Goal: Task Accomplishment & Management: Complete application form

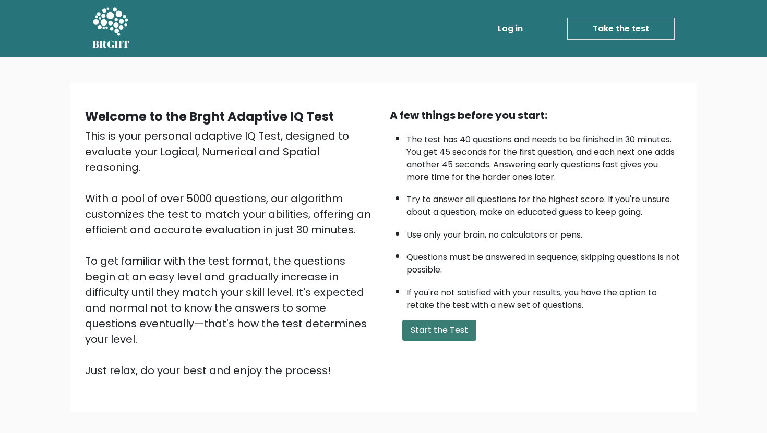
click at [450, 326] on button "Start the Test" at bounding box center [439, 330] width 74 height 21
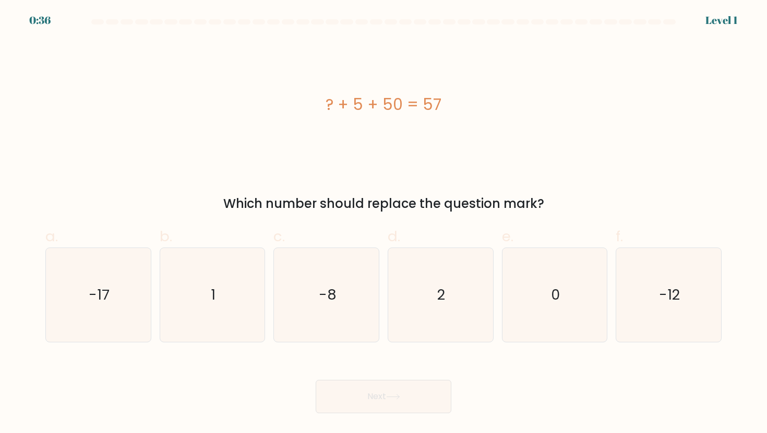
click at [450, 326] on icon "2" at bounding box center [440, 295] width 94 height 94
click at [384, 224] on input "d. 2" at bounding box center [383, 220] width 1 height 7
radio input "true"
click at [415, 399] on button "Next" at bounding box center [384, 396] width 136 height 33
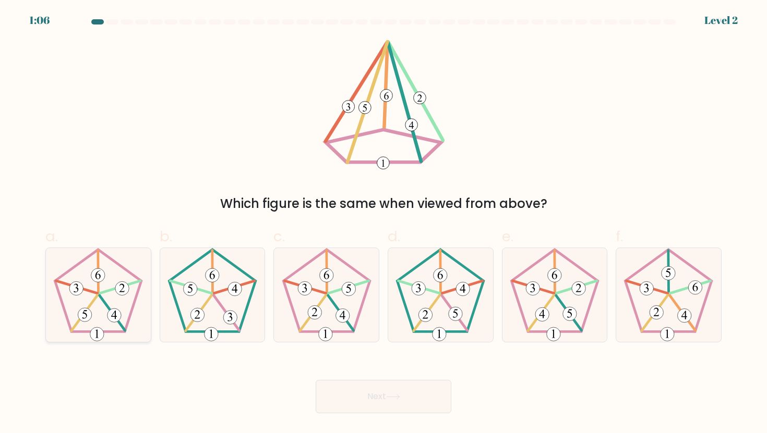
click at [87, 287] on icon at bounding box center [98, 295] width 94 height 94
click at [383, 224] on input "a." at bounding box center [383, 220] width 1 height 7
radio input "true"
click at [410, 399] on button "Next" at bounding box center [384, 396] width 136 height 33
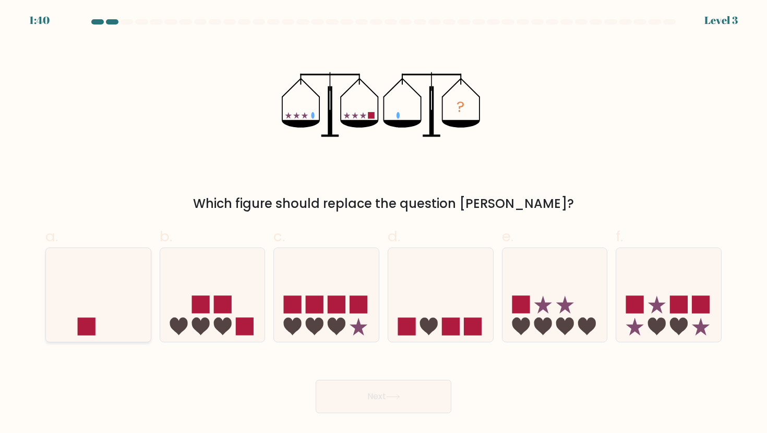
click at [122, 313] on icon at bounding box center [98, 295] width 105 height 87
click at [383, 224] on input "a." at bounding box center [383, 220] width 1 height 7
radio input "true"
click at [396, 396] on icon at bounding box center [393, 397] width 14 height 6
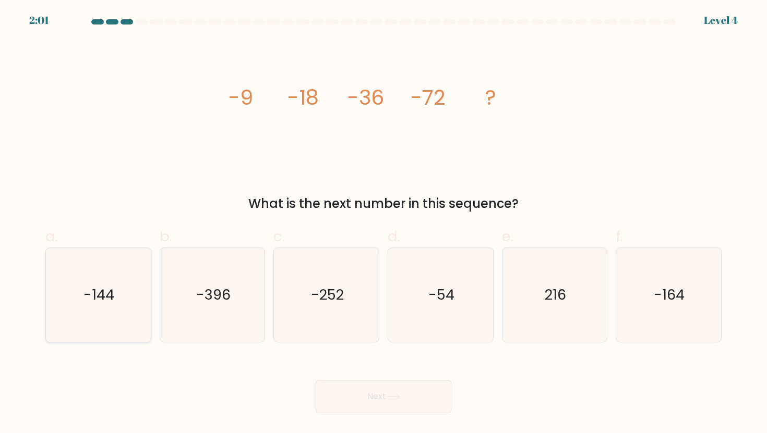
click at [110, 302] on text "-144" at bounding box center [99, 294] width 31 height 19
click at [383, 224] on input "a. -144" at bounding box center [383, 220] width 1 height 7
radio input "true"
click at [351, 400] on button "Next" at bounding box center [384, 396] width 136 height 33
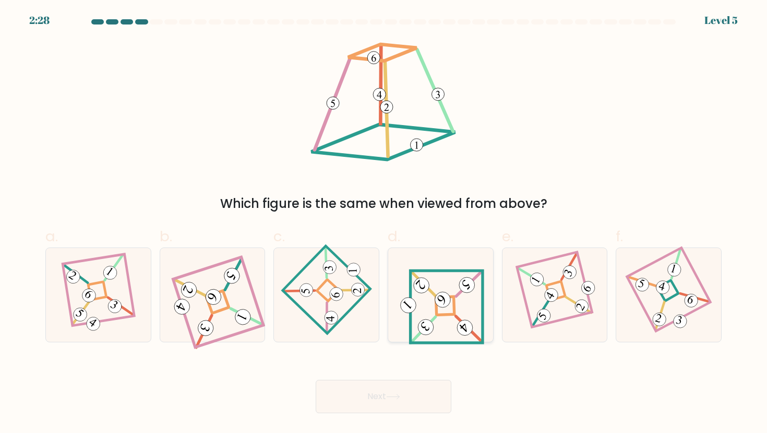
click at [456, 288] on icon at bounding box center [440, 295] width 87 height 75
click at [384, 224] on input "d." at bounding box center [383, 220] width 1 height 7
radio input "true"
click at [367, 400] on button "Next" at bounding box center [384, 396] width 136 height 33
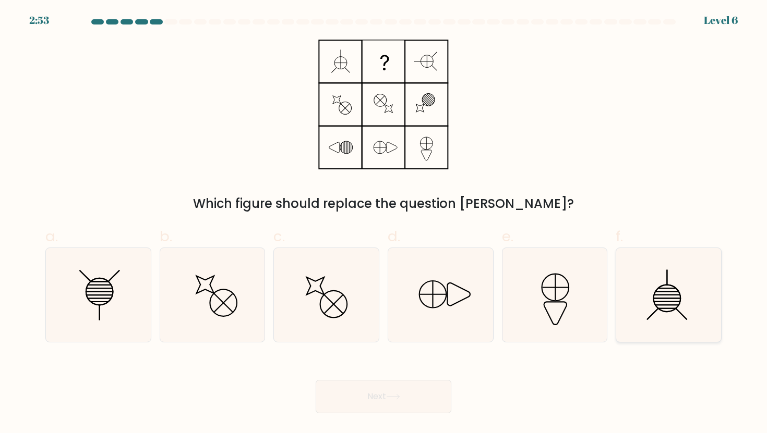
click at [676, 321] on icon at bounding box center [668, 295] width 94 height 94
click at [384, 224] on input "f." at bounding box center [383, 220] width 1 height 7
radio input "true"
click at [418, 397] on button "Next" at bounding box center [384, 396] width 136 height 33
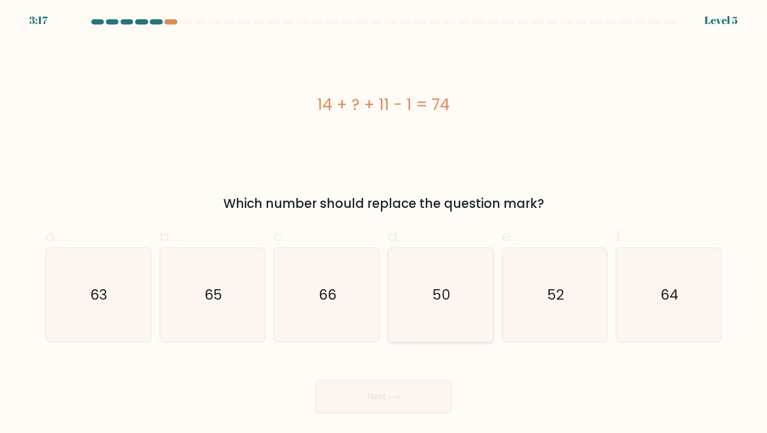
click at [449, 308] on icon "50" at bounding box center [440, 295] width 94 height 94
click at [384, 224] on input "d. 50" at bounding box center [383, 220] width 1 height 7
radio input "true"
click at [378, 402] on button "Next" at bounding box center [384, 396] width 136 height 33
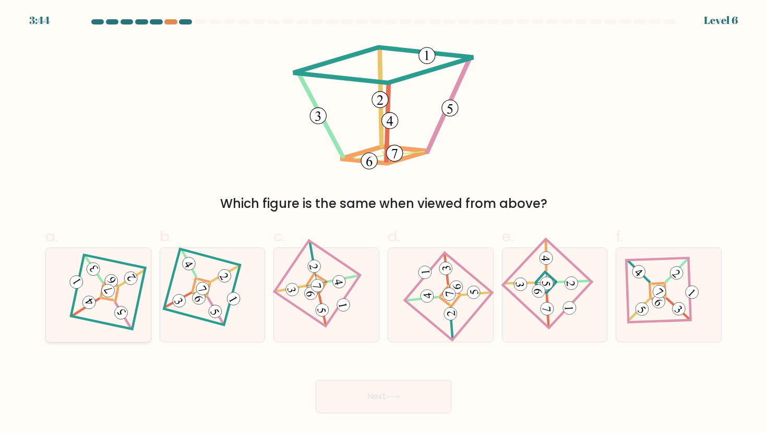
click at [127, 305] on icon at bounding box center [98, 295] width 65 height 75
click at [383, 224] on input "a." at bounding box center [383, 220] width 1 height 7
radio input "true"
click at [355, 395] on button "Next" at bounding box center [384, 396] width 136 height 33
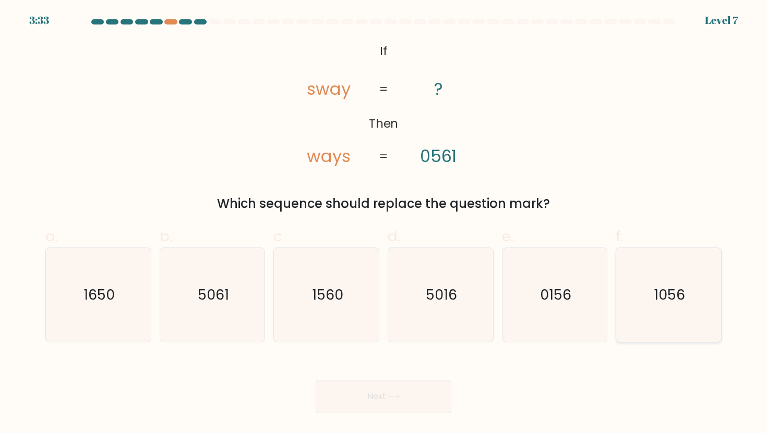
click at [682, 302] on text "1056" at bounding box center [669, 294] width 31 height 19
click at [384, 224] on input "f. 1056" at bounding box center [383, 220] width 1 height 7
radio input "true"
click at [387, 407] on button "Next" at bounding box center [384, 396] width 136 height 33
click at [359, 395] on button "Next" at bounding box center [384, 396] width 136 height 33
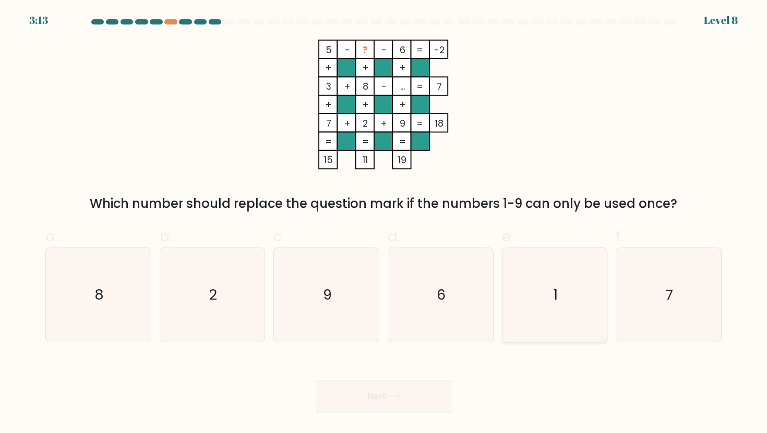
click at [547, 306] on icon "1" at bounding box center [555, 295] width 94 height 94
click at [384, 224] on input "e. 1" at bounding box center [383, 220] width 1 height 7
radio input "true"
click at [397, 404] on button "Next" at bounding box center [384, 396] width 136 height 33
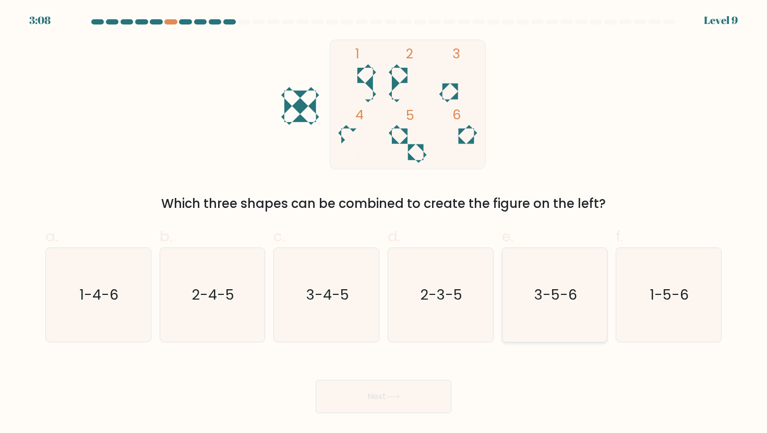
click at [568, 290] on text "3-5-6" at bounding box center [555, 294] width 43 height 19
click at [384, 224] on input "e. 3-5-6" at bounding box center [383, 220] width 1 height 7
radio input "true"
click at [355, 389] on button "Next" at bounding box center [384, 396] width 136 height 33
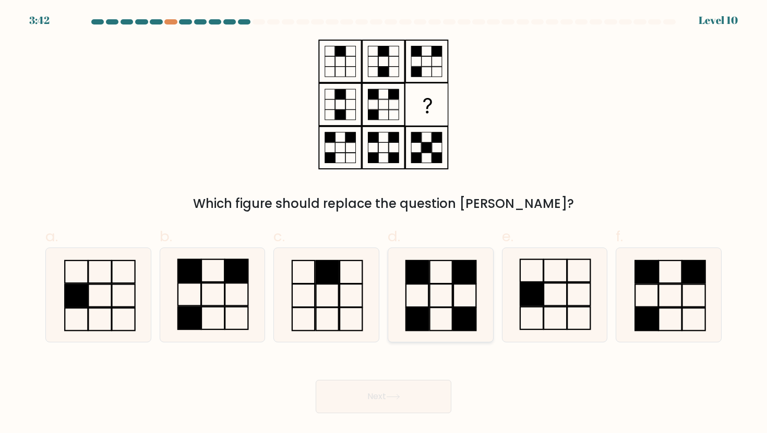
click at [439, 314] on icon at bounding box center [440, 295] width 94 height 94
click at [384, 224] on input "d." at bounding box center [383, 220] width 1 height 7
radio input "true"
click at [417, 393] on button "Next" at bounding box center [384, 396] width 136 height 33
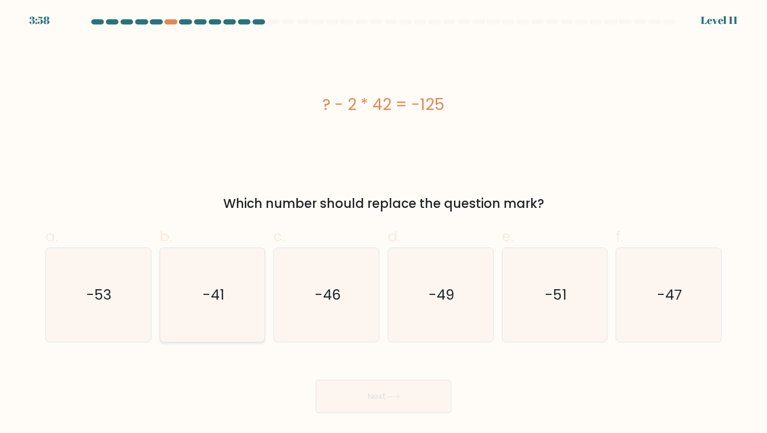
click at [222, 283] on icon "-41" at bounding box center [212, 295] width 94 height 94
click at [383, 224] on input "b. -41" at bounding box center [383, 220] width 1 height 7
radio input "true"
click at [373, 398] on button "Next" at bounding box center [384, 396] width 136 height 33
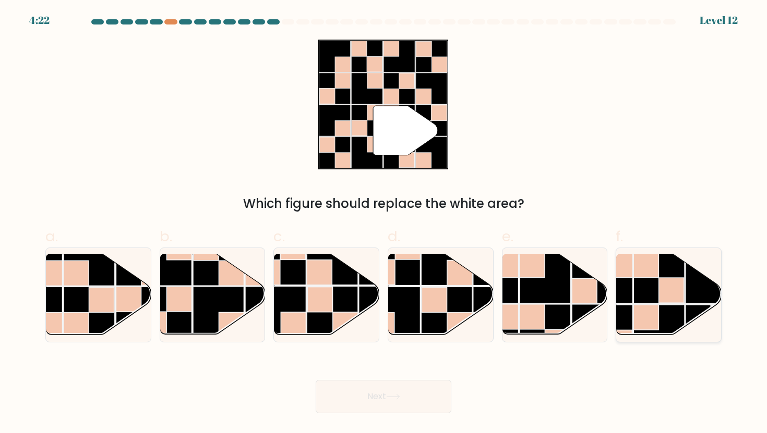
click at [672, 310] on rect at bounding box center [658, 330] width 51 height 51
click at [384, 224] on input "f." at bounding box center [383, 220] width 1 height 7
radio input "true"
click at [371, 405] on button "Next" at bounding box center [384, 396] width 136 height 33
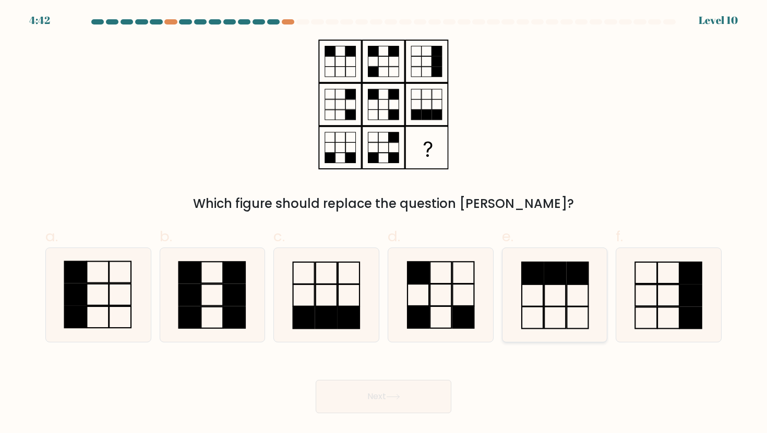
click at [548, 297] on icon at bounding box center [555, 295] width 94 height 94
click at [384, 224] on input "e." at bounding box center [383, 220] width 1 height 7
radio input "true"
click at [378, 393] on button "Next" at bounding box center [384, 396] width 136 height 33
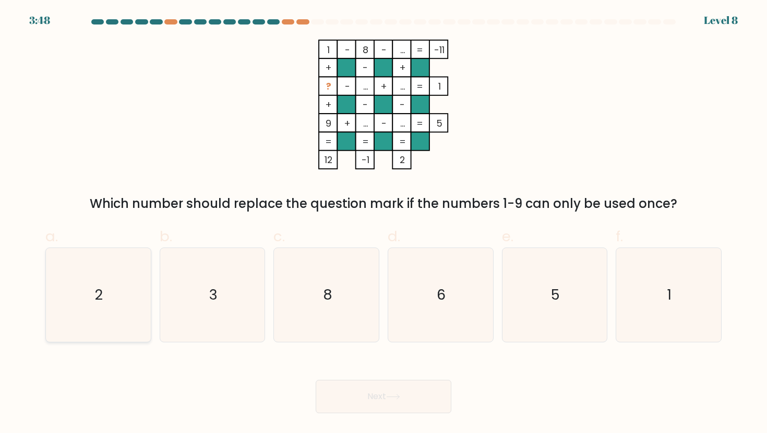
click at [80, 303] on icon "2" at bounding box center [98, 295] width 94 height 94
click at [383, 224] on input "a. 2" at bounding box center [383, 220] width 1 height 7
radio input "true"
click at [334, 397] on button "Next" at bounding box center [384, 396] width 136 height 33
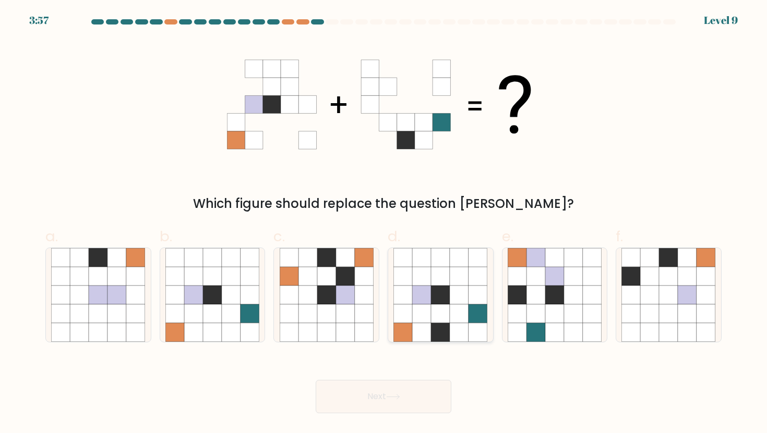
click at [458, 294] on icon at bounding box center [459, 295] width 19 height 19
click at [384, 224] on input "d." at bounding box center [383, 220] width 1 height 7
radio input "true"
click at [385, 405] on button "Next" at bounding box center [384, 396] width 136 height 33
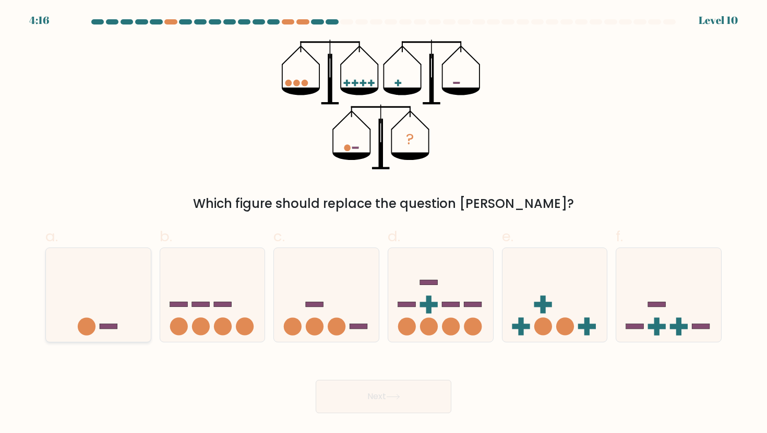
click at [65, 304] on icon at bounding box center [98, 295] width 105 height 87
click at [383, 224] on input "a." at bounding box center [383, 220] width 1 height 7
radio input "true"
click at [329, 399] on button "Next" at bounding box center [384, 396] width 136 height 33
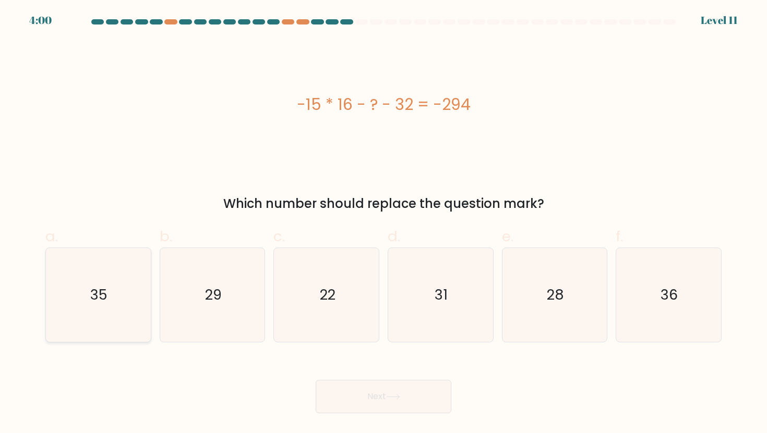
click at [115, 329] on icon "35" at bounding box center [98, 295] width 94 height 94
click at [383, 224] on input "a. 35" at bounding box center [383, 220] width 1 height 7
radio input "true"
click at [379, 391] on button "Next" at bounding box center [384, 396] width 136 height 33
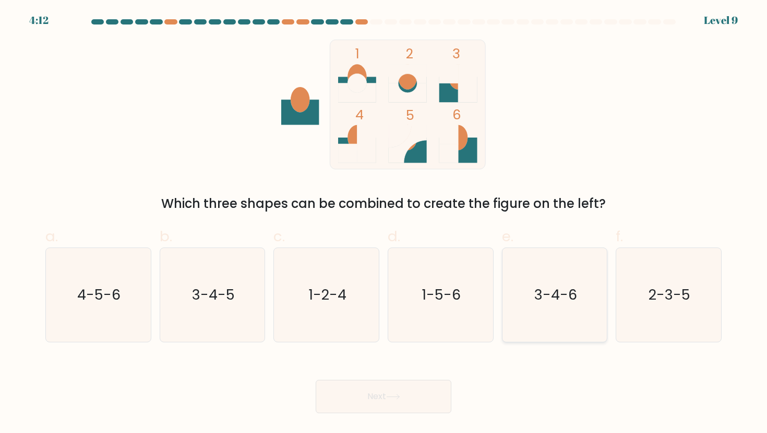
click at [531, 317] on icon "3-4-6" at bounding box center [555, 295] width 94 height 94
click at [384, 224] on input "e. 3-4-6" at bounding box center [383, 220] width 1 height 7
radio input "true"
click at [376, 413] on button "Next" at bounding box center [384, 396] width 136 height 33
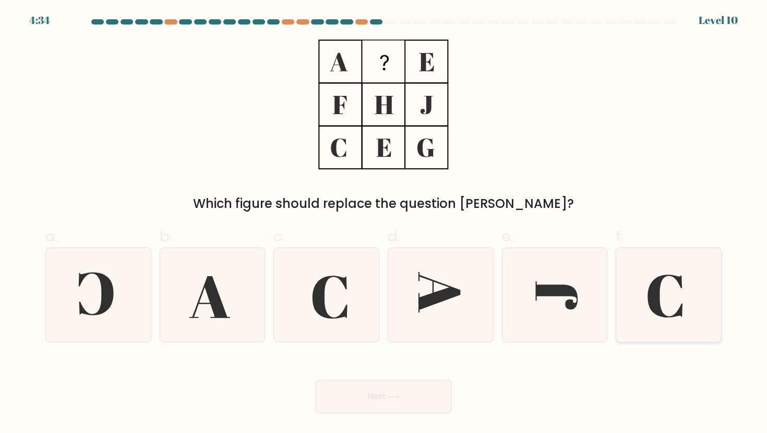
click at [665, 305] on icon at bounding box center [668, 295] width 94 height 94
click at [384, 224] on input "f." at bounding box center [383, 220] width 1 height 7
radio input "true"
click at [412, 396] on button "Next" at bounding box center [384, 396] width 136 height 33
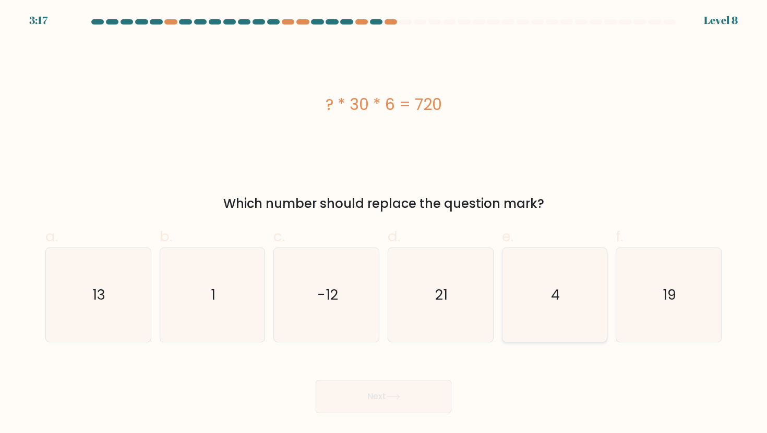
click at [534, 326] on icon "4" at bounding box center [555, 295] width 94 height 94
click at [384, 224] on input "e. 4" at bounding box center [383, 220] width 1 height 7
radio input "true"
click at [403, 391] on button "Next" at bounding box center [384, 396] width 136 height 33
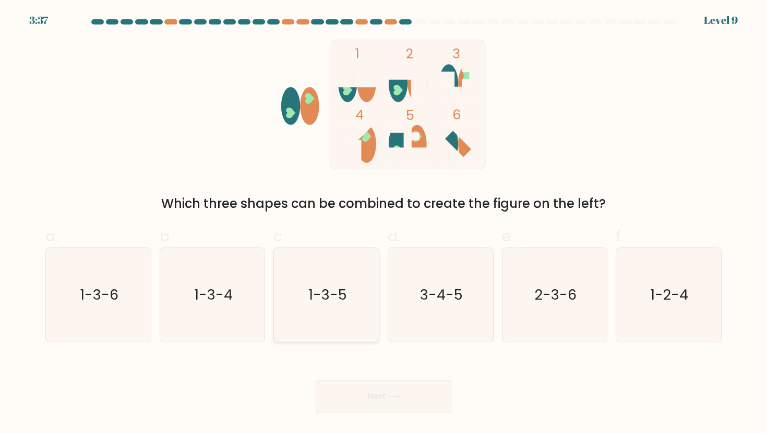
click at [334, 304] on text "1-3-5" at bounding box center [327, 294] width 39 height 19
click at [383, 224] on input "c. 1-3-5" at bounding box center [383, 220] width 1 height 7
radio input "true"
click at [346, 402] on button "Next" at bounding box center [384, 396] width 136 height 33
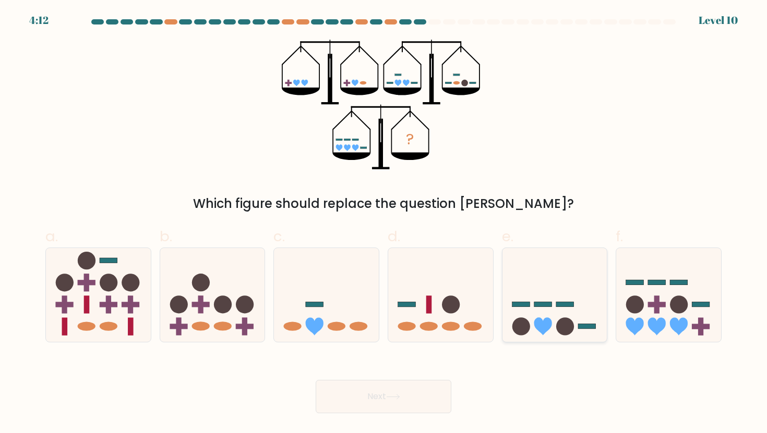
click at [567, 322] on circle at bounding box center [565, 327] width 18 height 18
click at [384, 224] on input "e." at bounding box center [383, 220] width 1 height 7
radio input "true"
click at [420, 399] on button "Next" at bounding box center [384, 396] width 136 height 33
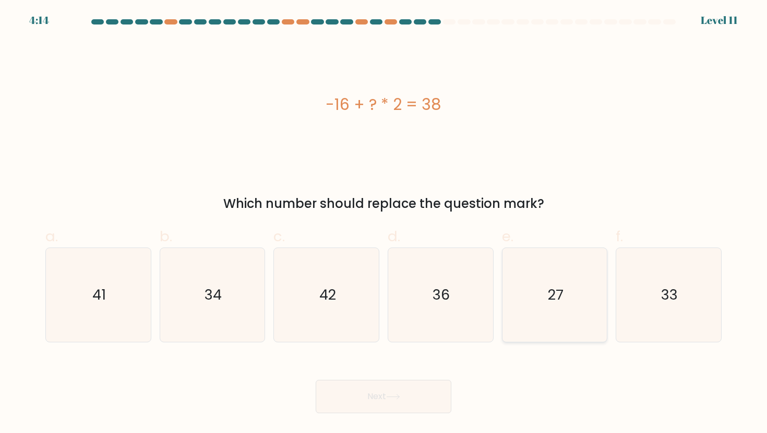
click at [558, 277] on icon "27" at bounding box center [555, 295] width 94 height 94
click at [384, 224] on input "e. 27" at bounding box center [383, 220] width 1 height 7
radio input "true"
click at [417, 393] on button "Next" at bounding box center [384, 396] width 136 height 33
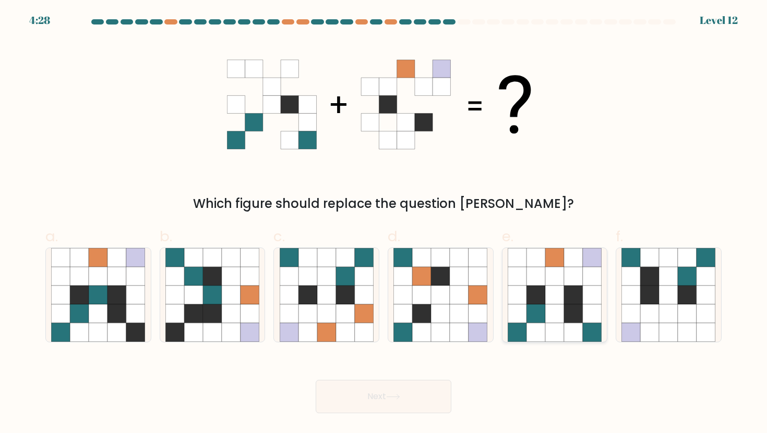
click at [573, 314] on icon at bounding box center [573, 314] width 19 height 19
click at [384, 224] on input "e." at bounding box center [383, 220] width 1 height 7
radio input "true"
click at [360, 398] on button "Next" at bounding box center [384, 396] width 136 height 33
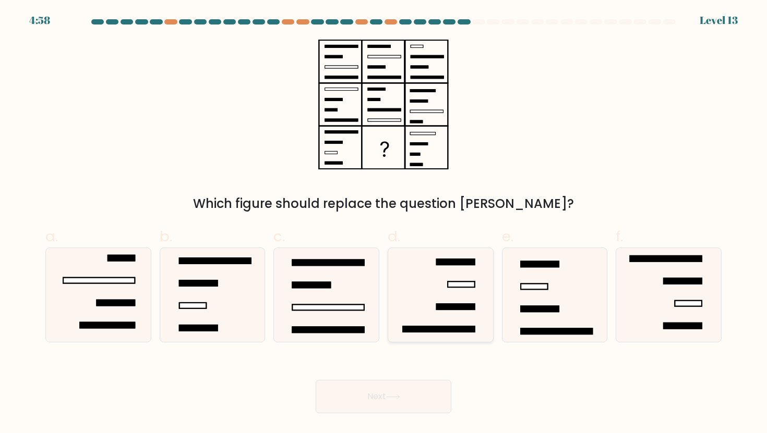
click at [467, 294] on icon at bounding box center [440, 295] width 94 height 94
click at [384, 224] on input "d." at bounding box center [383, 220] width 1 height 7
radio input "true"
click at [389, 397] on icon at bounding box center [393, 397] width 14 height 6
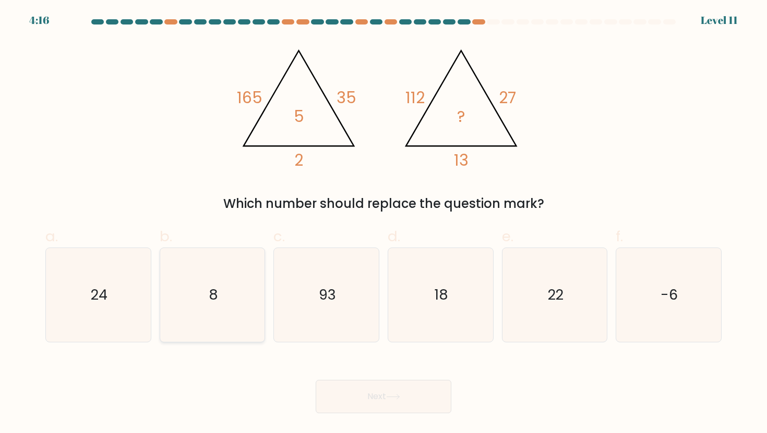
click at [215, 312] on icon "8" at bounding box center [212, 295] width 94 height 94
click at [383, 224] on input "b. 8" at bounding box center [383, 220] width 1 height 7
radio input "true"
click at [351, 400] on button "Next" at bounding box center [384, 396] width 136 height 33
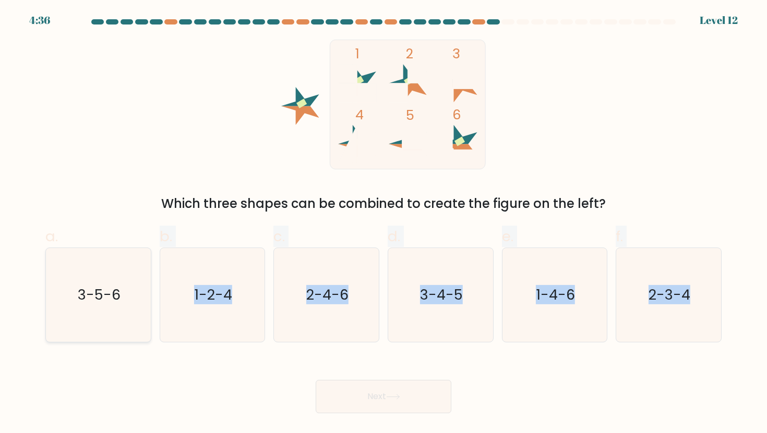
drag, startPoint x: 548, startPoint y: 353, endPoint x: 139, endPoint y: 304, distance: 411.4
click at [139, 304] on form at bounding box center [383, 216] width 767 height 394
click at [139, 303] on icon "3-5-6" at bounding box center [98, 295] width 94 height 94
click at [383, 224] on input "a. 3-5-6" at bounding box center [383, 220] width 1 height 7
radio input "true"
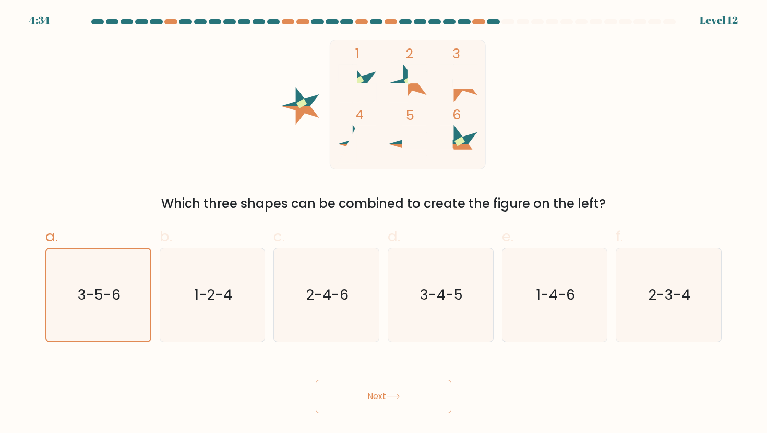
click at [365, 407] on button "Next" at bounding box center [384, 396] width 136 height 33
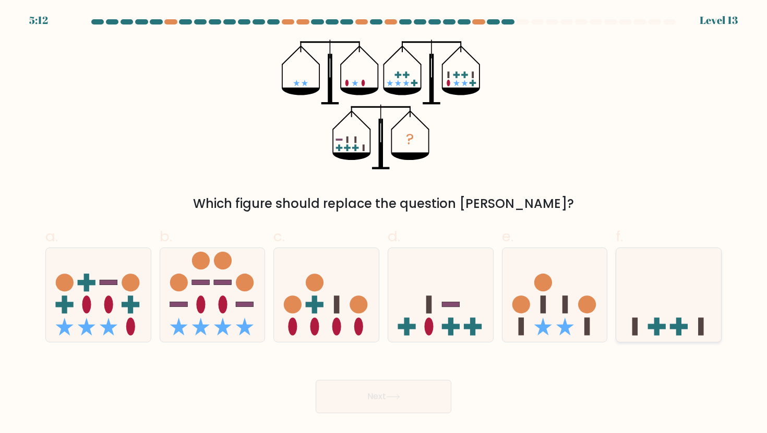
click at [689, 314] on icon at bounding box center [668, 295] width 105 height 87
click at [384, 224] on input "f." at bounding box center [383, 220] width 1 height 7
radio input "true"
click at [415, 393] on button "Next" at bounding box center [384, 396] width 136 height 33
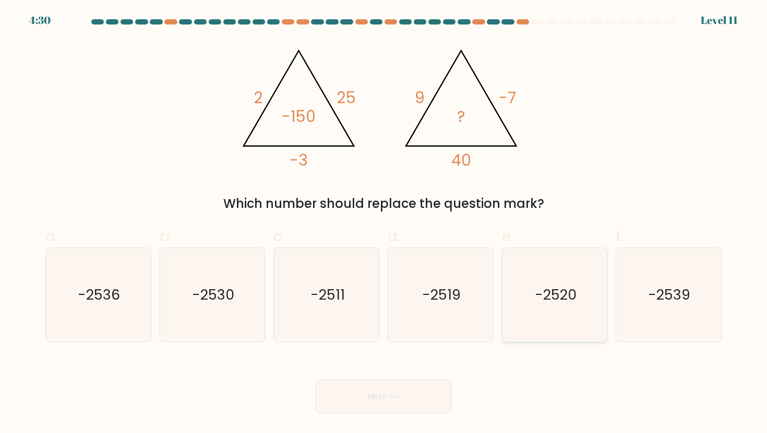
click at [538, 322] on icon "-2520" at bounding box center [555, 295] width 94 height 94
click at [384, 224] on input "e. -2520" at bounding box center [383, 220] width 1 height 7
radio input "true"
click at [431, 390] on button "Next" at bounding box center [384, 396] width 136 height 33
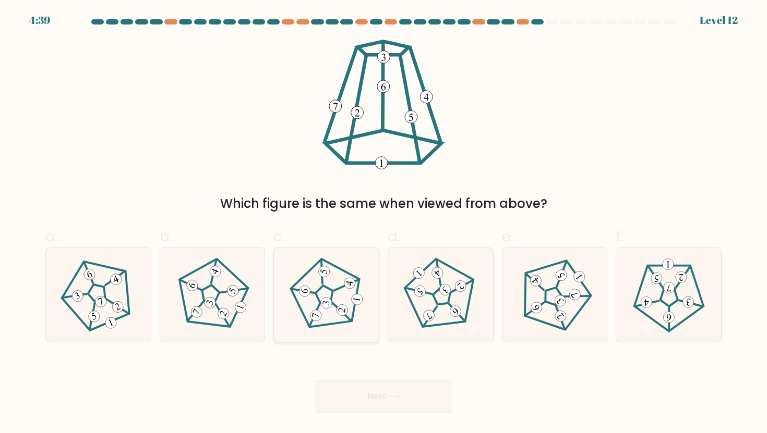
click at [302, 295] on 541 at bounding box center [304, 291] width 13 height 13
click at [383, 224] on input "c." at bounding box center [383, 220] width 1 height 7
radio input "true"
click at [393, 405] on button "Next" at bounding box center [384, 396] width 136 height 33
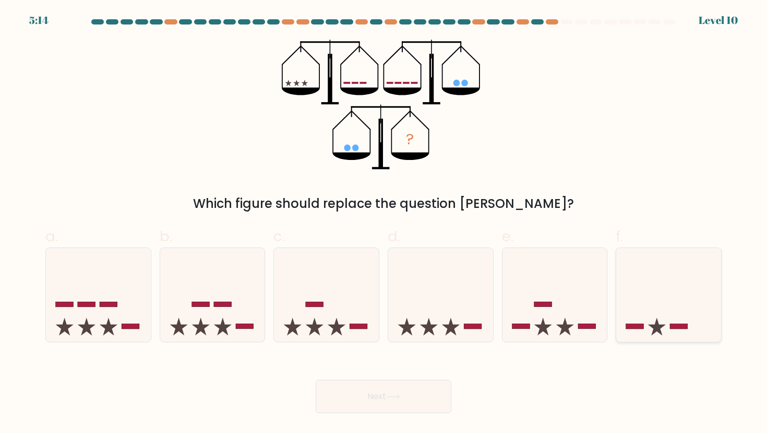
click at [678, 329] on rect at bounding box center [679, 326] width 18 height 5
click at [384, 224] on input "f." at bounding box center [383, 220] width 1 height 7
radio input "true"
click at [416, 392] on button "Next" at bounding box center [384, 396] width 136 height 33
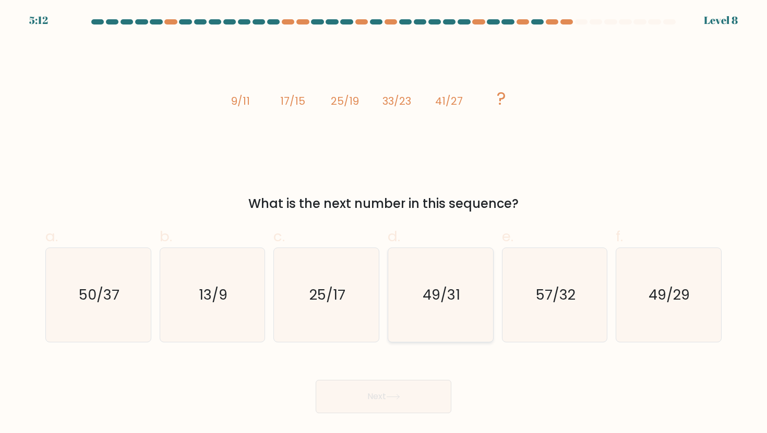
click at [474, 300] on icon "49/31" at bounding box center [440, 295] width 94 height 94
click at [384, 224] on input "d. 49/31" at bounding box center [383, 220] width 1 height 7
radio input "true"
click at [397, 406] on button "Next" at bounding box center [384, 396] width 136 height 33
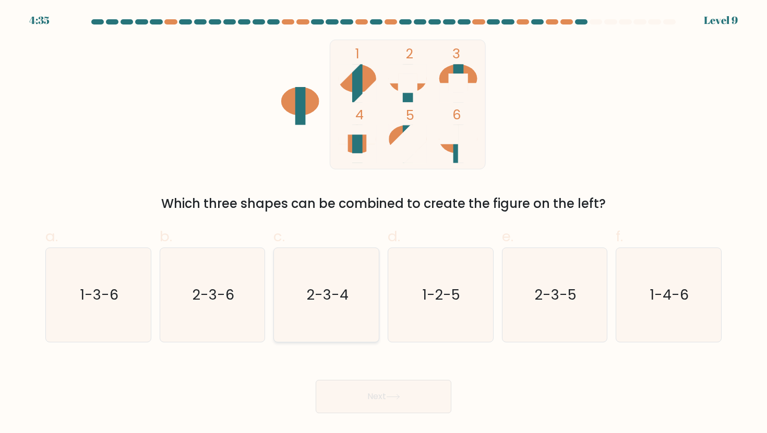
click at [330, 302] on text "2-3-4" at bounding box center [327, 294] width 42 height 19
click at [383, 224] on input "c. 2-3-4" at bounding box center [383, 220] width 1 height 7
radio input "true"
click at [391, 391] on button "Next" at bounding box center [384, 396] width 136 height 33
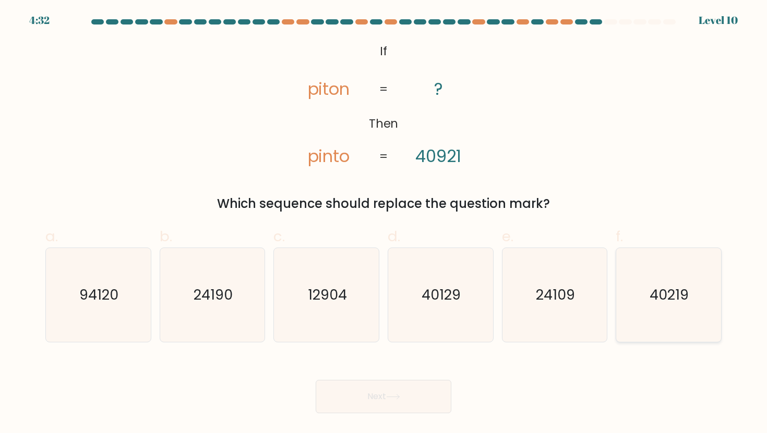
click at [645, 305] on icon "40219" at bounding box center [668, 295] width 94 height 94
click at [384, 224] on input "f. 40219" at bounding box center [383, 220] width 1 height 7
radio input "true"
click at [419, 397] on button "Next" at bounding box center [384, 396] width 136 height 33
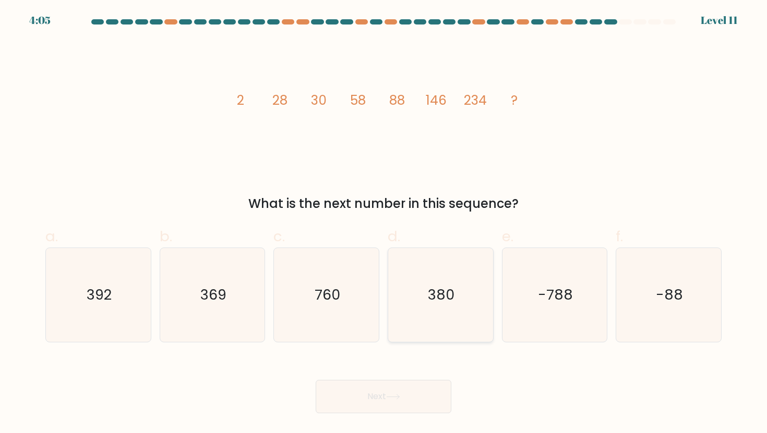
click at [421, 315] on icon "380" at bounding box center [440, 295] width 94 height 94
click at [384, 224] on input "d. 380" at bounding box center [383, 220] width 1 height 7
radio input "true"
click at [397, 405] on button "Next" at bounding box center [384, 396] width 136 height 33
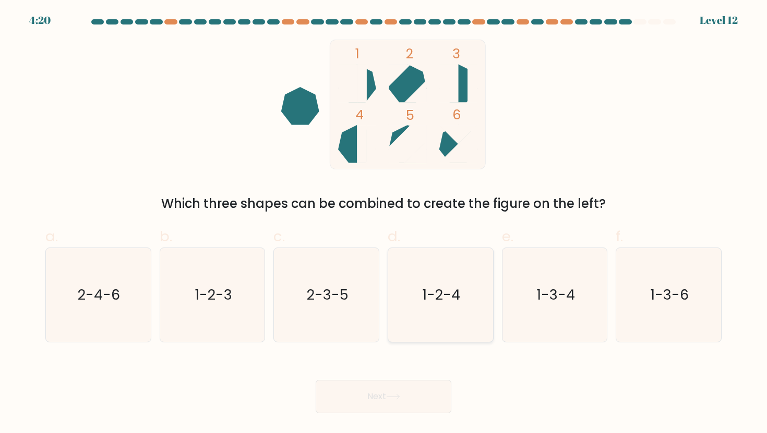
click at [409, 319] on icon "1-2-4" at bounding box center [440, 295] width 94 height 94
click at [384, 224] on input "d. 1-2-4" at bounding box center [383, 220] width 1 height 7
radio input "true"
click at [388, 412] on button "Next" at bounding box center [384, 396] width 136 height 33
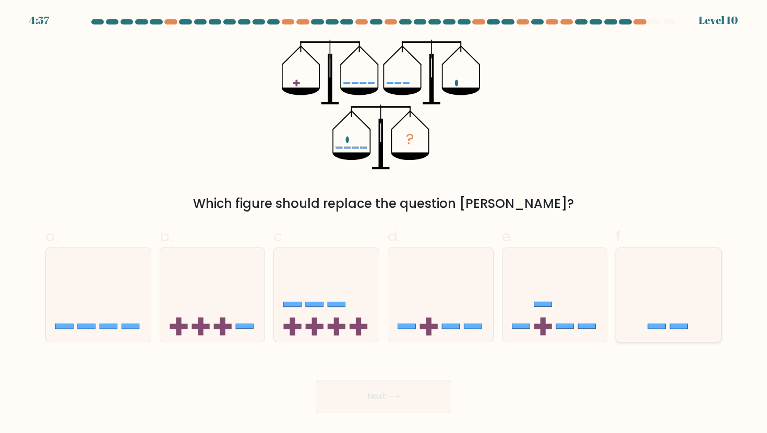
click at [660, 315] on icon at bounding box center [668, 295] width 105 height 87
click at [384, 224] on input "f." at bounding box center [383, 220] width 1 height 7
radio input "true"
click at [412, 416] on body "4:56 Level 10" at bounding box center [383, 216] width 767 height 433
click at [416, 391] on button "Next" at bounding box center [384, 396] width 136 height 33
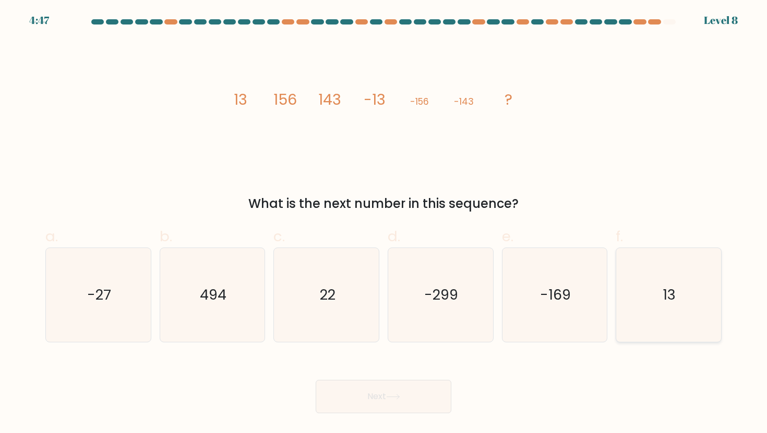
click at [671, 312] on icon "13" at bounding box center [668, 295] width 94 height 94
click at [384, 224] on input "f. 13" at bounding box center [383, 220] width 1 height 7
radio input "true"
click at [400, 399] on icon at bounding box center [393, 397] width 14 height 6
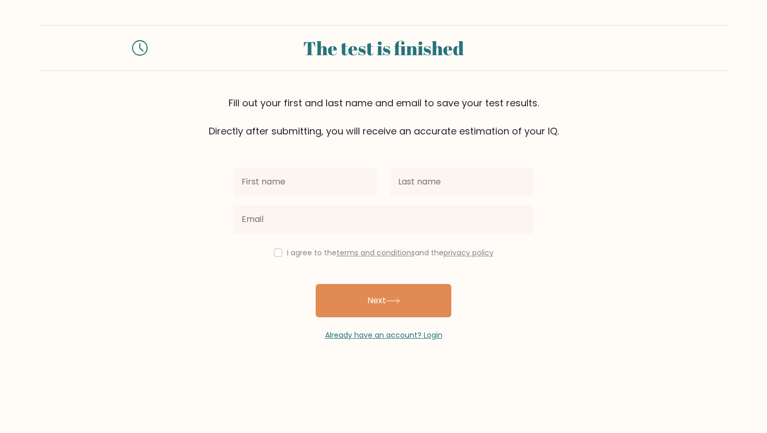
click at [250, 173] on input "text" at bounding box center [305, 181] width 144 height 29
type input "Zharla"
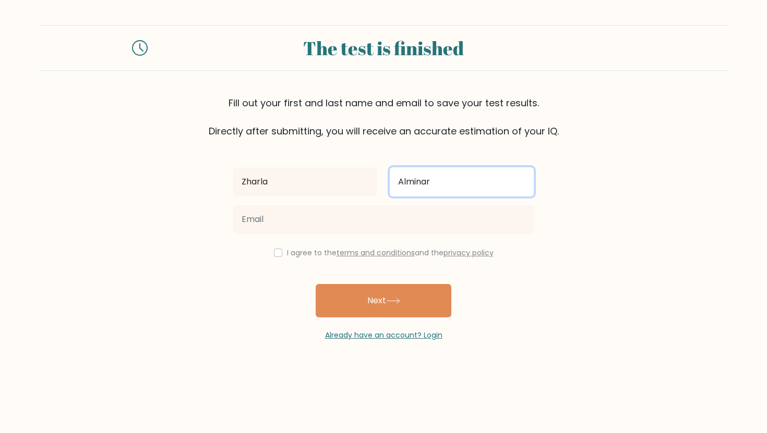
type input "Alminar"
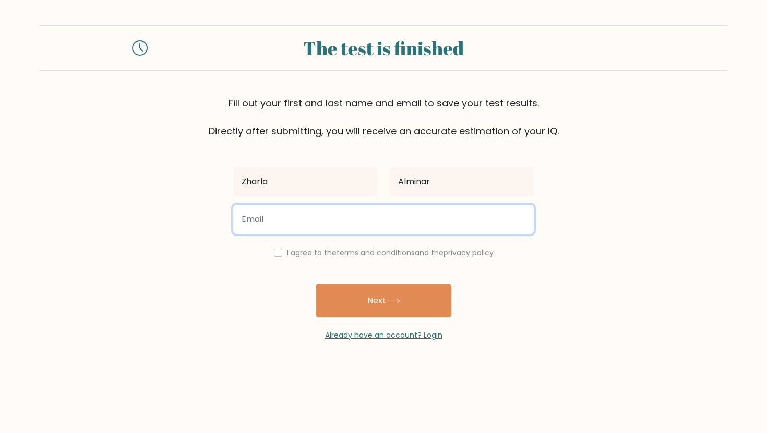
type input "anele0421@gmail.com"
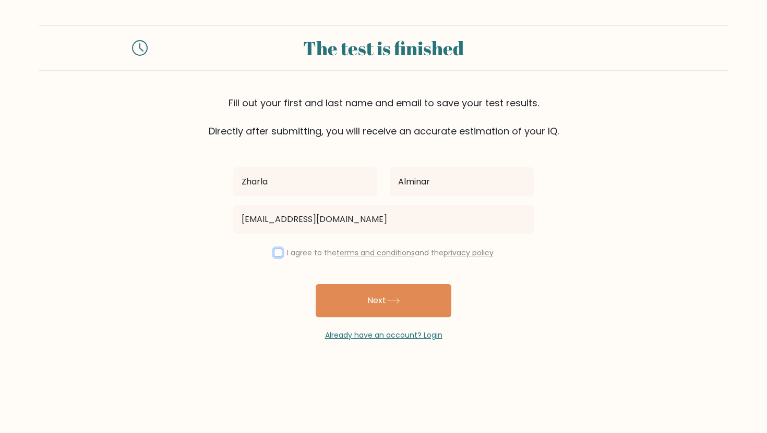
click at [279, 255] on input "checkbox" at bounding box center [278, 253] width 8 height 8
checkbox input "true"
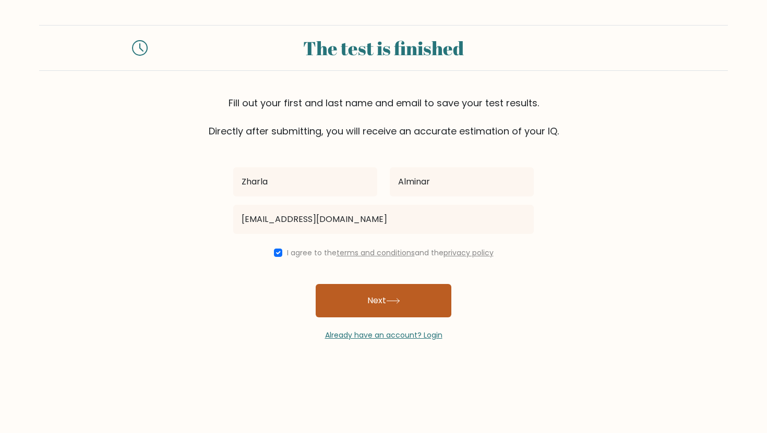
click at [350, 307] on button "Next" at bounding box center [384, 300] width 136 height 33
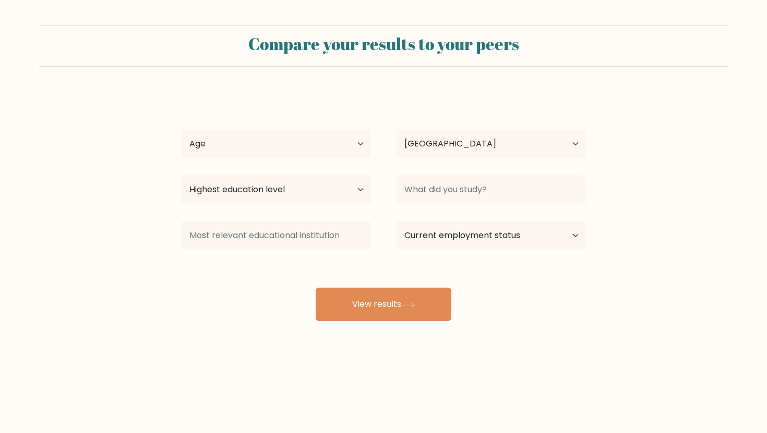
select select "SG"
click at [311, 142] on select "Age Under 18 years old 18-24 years old 25-34 years old 35-44 years old 45-54 ye…" at bounding box center [276, 143] width 190 height 29
select select "25_34"
click at [485, 152] on select "Country Afghanistan Albania Algeria American Samoa Andorra Angola Anguilla Anta…" at bounding box center [491, 143] width 190 height 29
select select "PH"
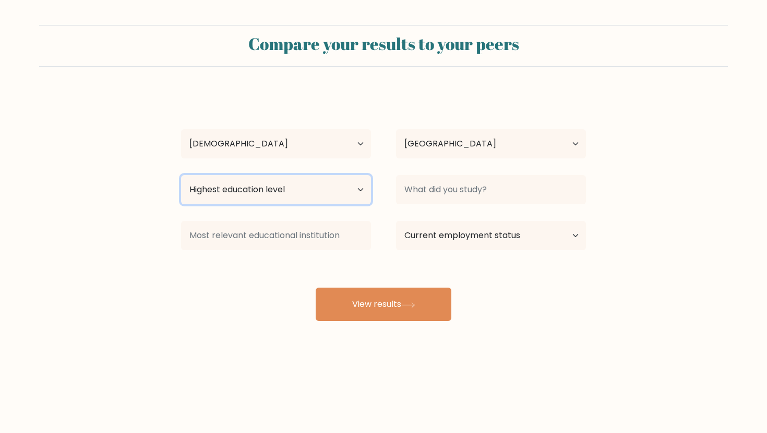
click at [336, 189] on select "Highest education level No schooling Primary Lower Secondary Upper Secondary Oc…" at bounding box center [276, 189] width 190 height 29
select select "bachelors_degree"
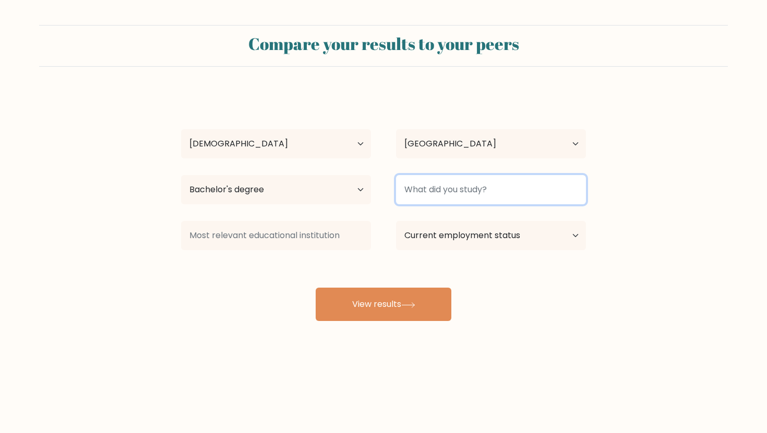
click at [457, 190] on input at bounding box center [491, 189] width 190 height 29
type input "H"
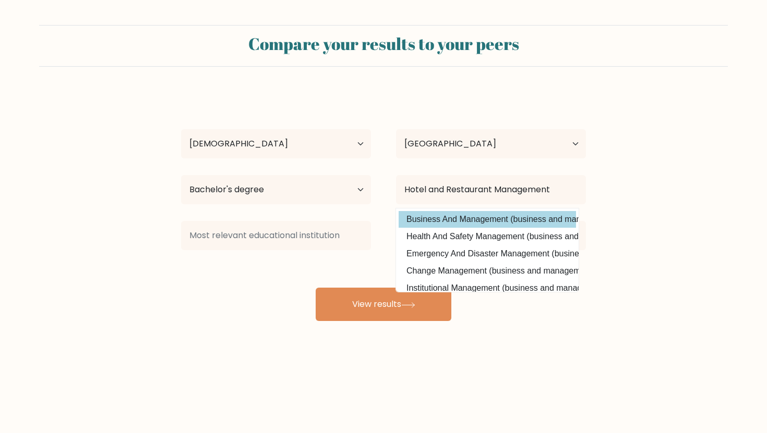
click at [505, 219] on option "Business And Management (business and management)" at bounding box center [487, 219] width 177 height 17
type input "Business And Management"
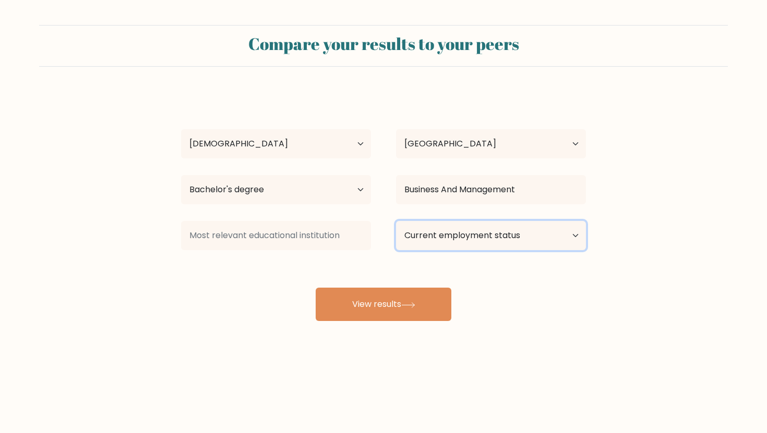
click at [460, 227] on select "Current employment status Employed Student Retired Other / prefer not to answer" at bounding box center [491, 235] width 190 height 29
select select "employed"
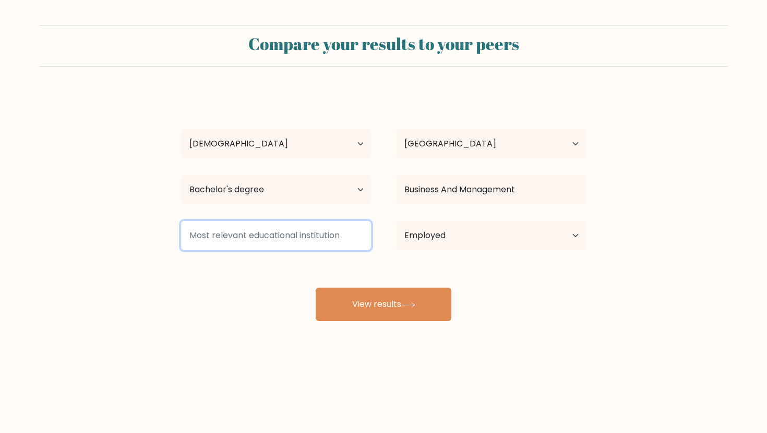
click at [280, 230] on input at bounding box center [276, 235] width 190 height 29
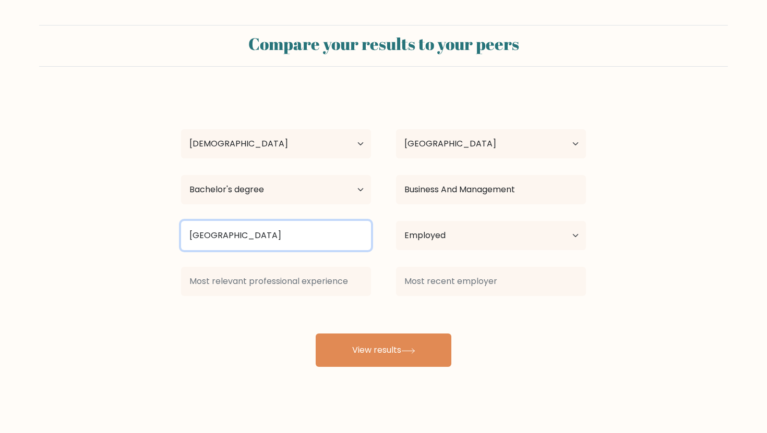
type input "Trinity University of Asia"
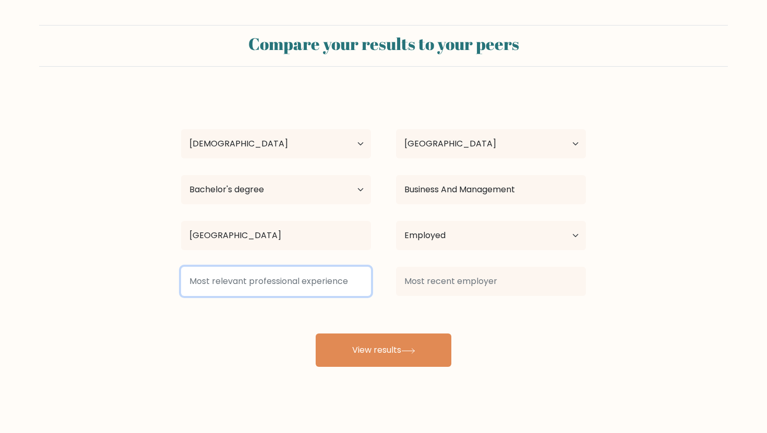
click at [247, 290] on input at bounding box center [276, 281] width 190 height 29
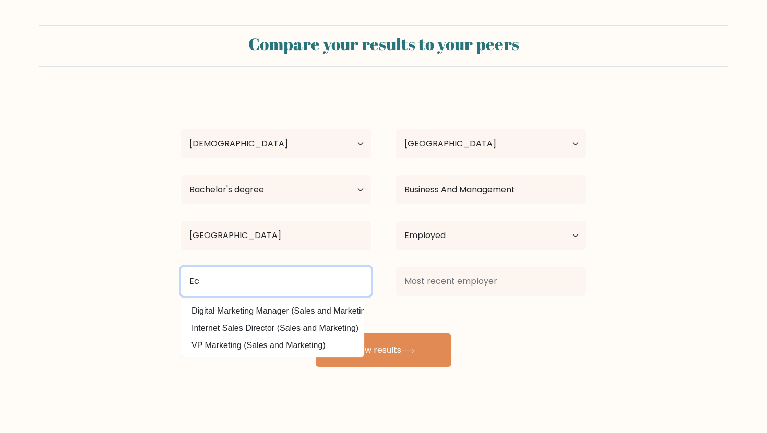
type input "E"
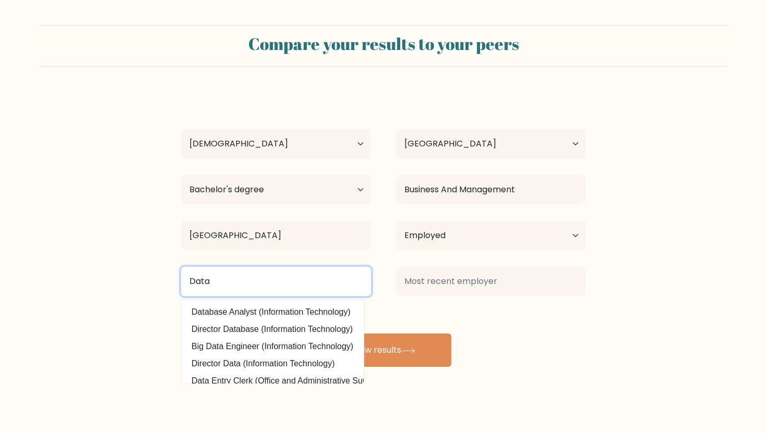
scroll to position [94, 0]
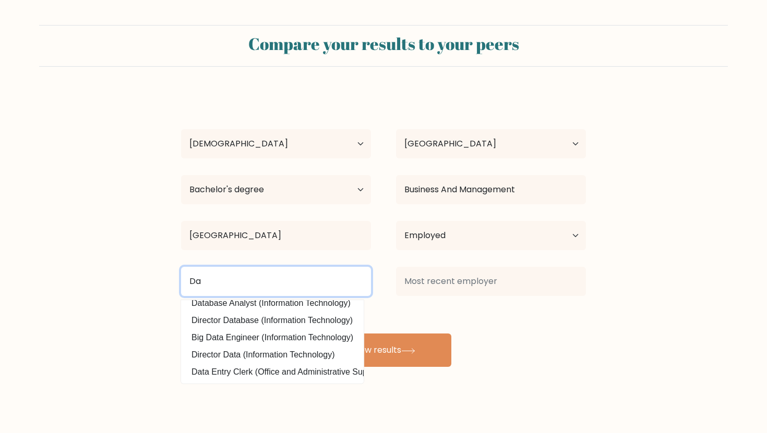
type input "D"
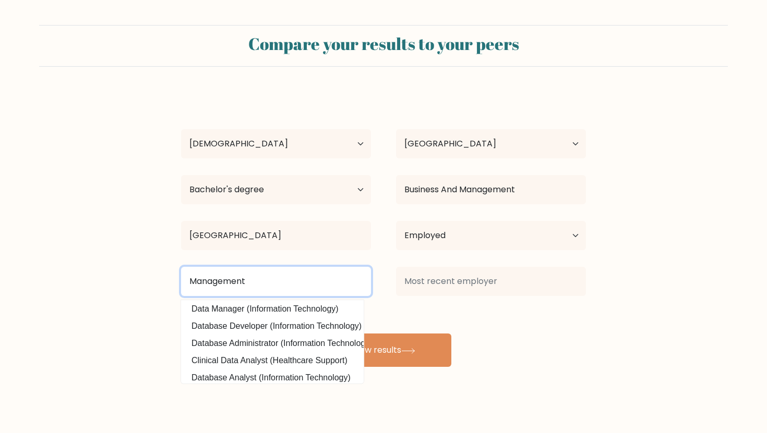
scroll to position [0, 0]
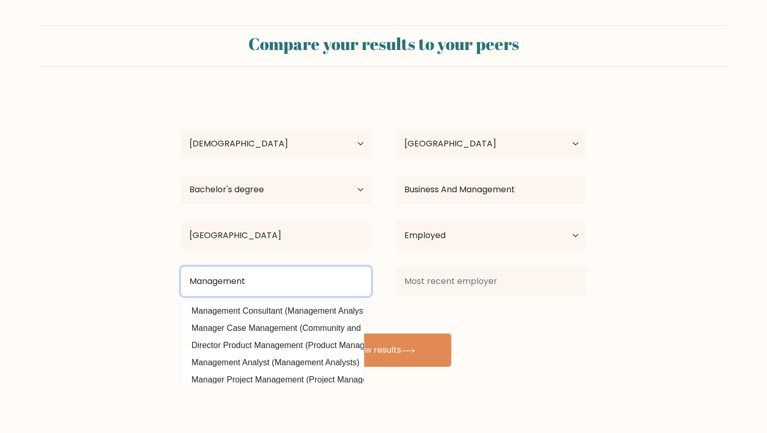
click at [297, 291] on input "Management" at bounding box center [276, 281] width 190 height 29
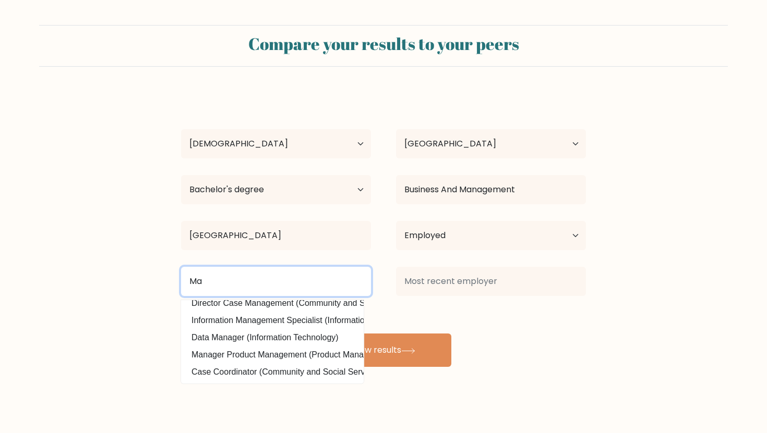
type input "M"
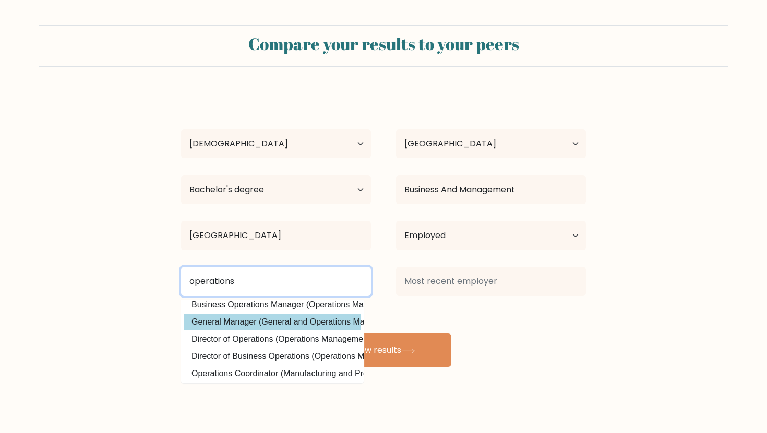
scroll to position [0, 0]
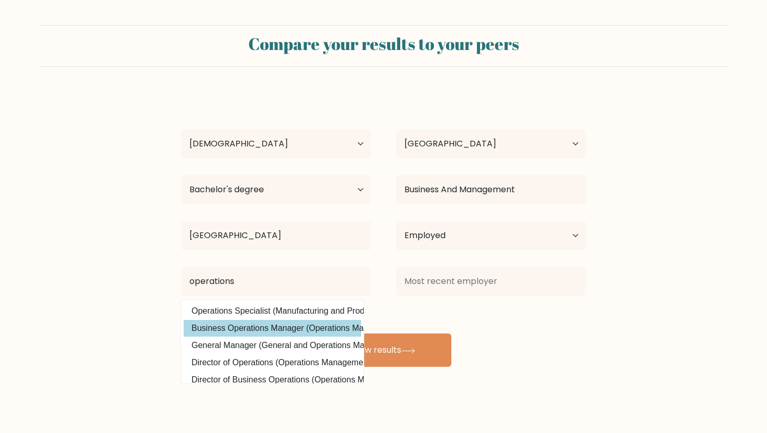
click at [304, 326] on option "Business Operations Manager (Operations Management)" at bounding box center [272, 328] width 177 height 17
type input "Business Operations Manager"
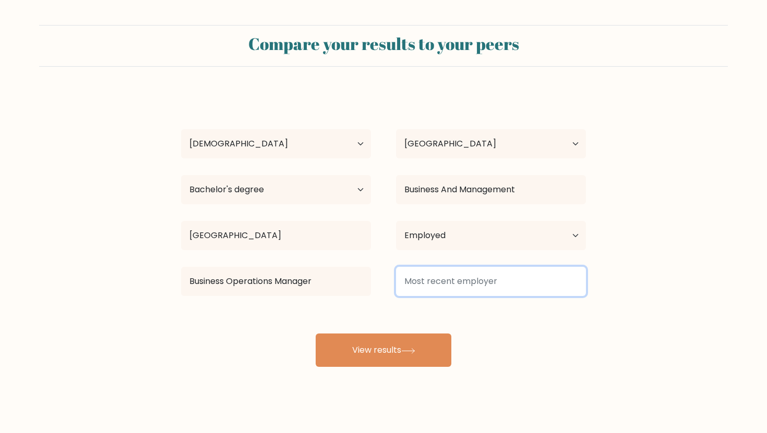
click at [463, 288] on input at bounding box center [491, 281] width 190 height 29
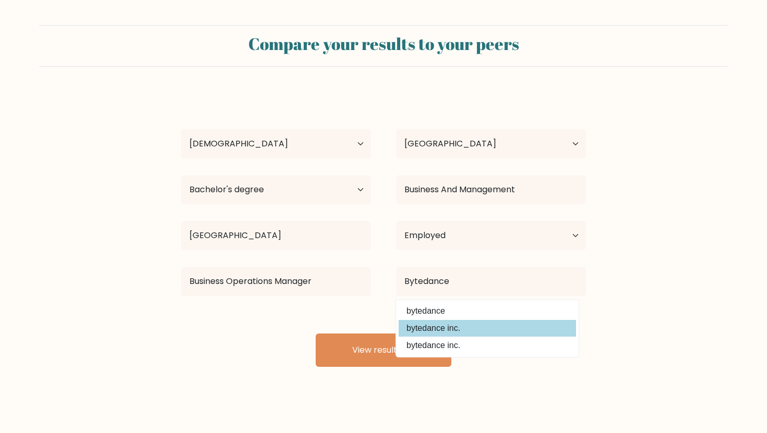
click at [505, 322] on option "bytedance inc." at bounding box center [487, 328] width 177 height 17
type input "bytedance inc."
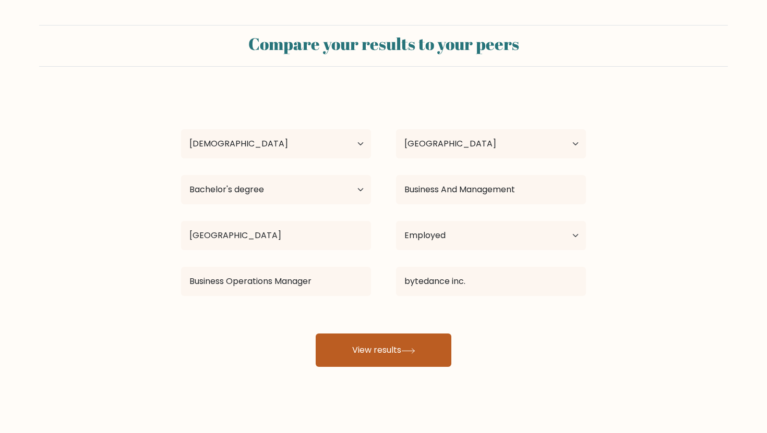
click at [435, 358] on button "View results" at bounding box center [384, 350] width 136 height 33
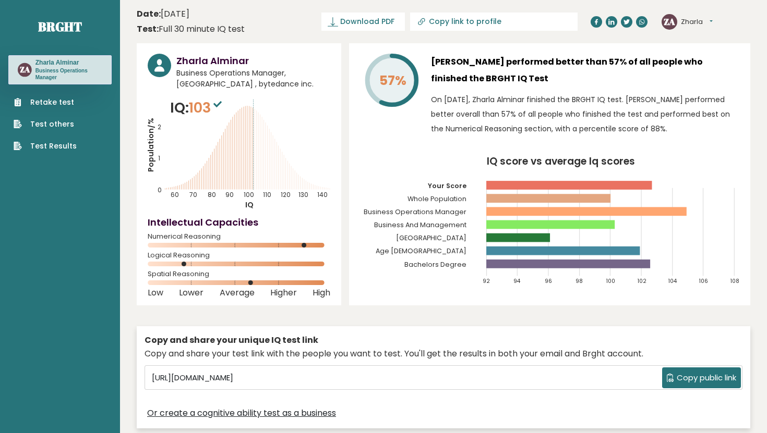
click at [184, 262] on circle at bounding box center [185, 264] width 5 height 5
